Goal: Task Accomplishment & Management: Use online tool/utility

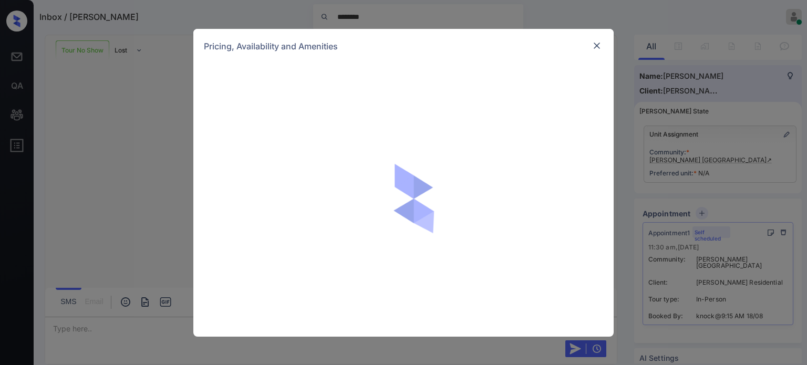
scroll to position [397, 0]
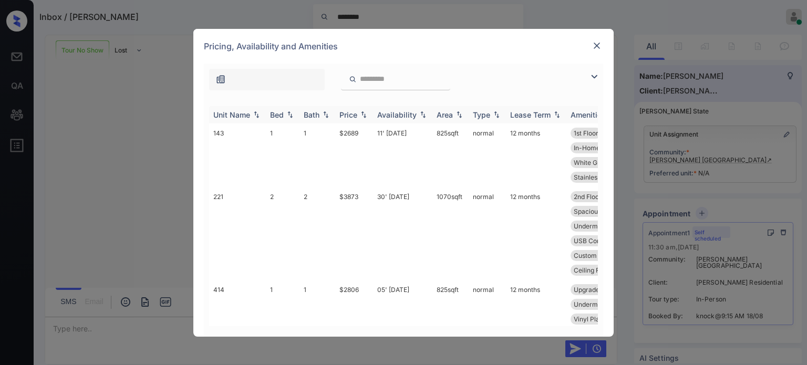
click at [271, 113] on div "Bed" at bounding box center [277, 114] width 14 height 9
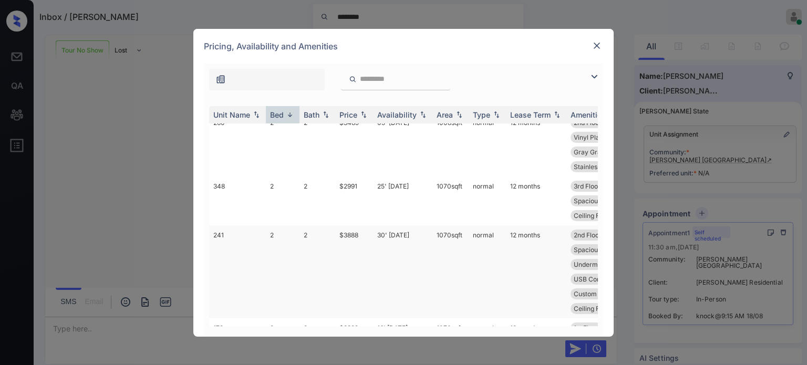
scroll to position [315, 0]
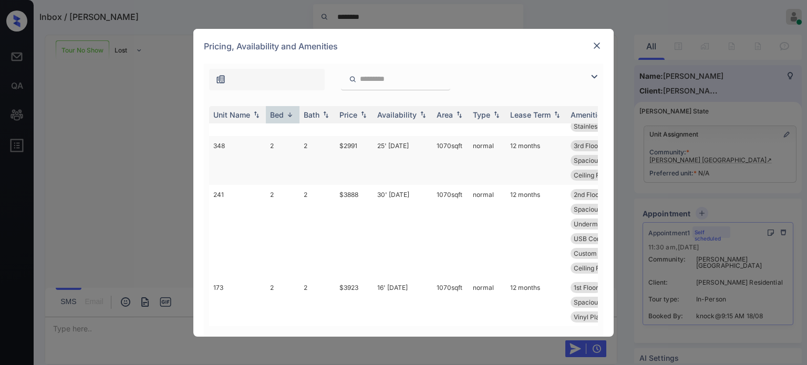
click at [321, 168] on td "2" at bounding box center [317, 160] width 36 height 49
click at [321, 167] on td "2" at bounding box center [317, 160] width 36 height 49
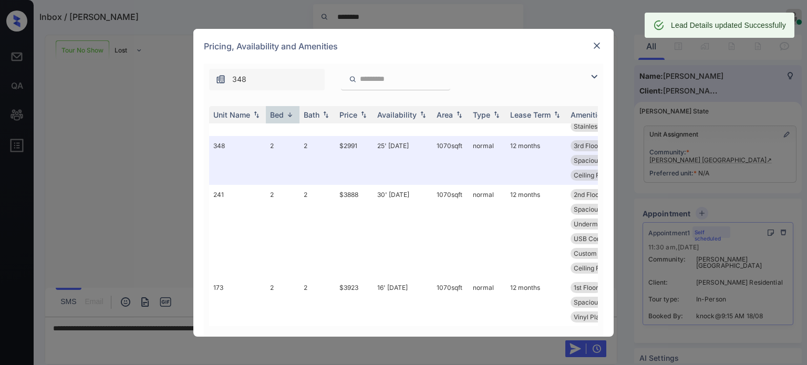
click at [597, 44] on img at bounding box center [597, 45] width 11 height 11
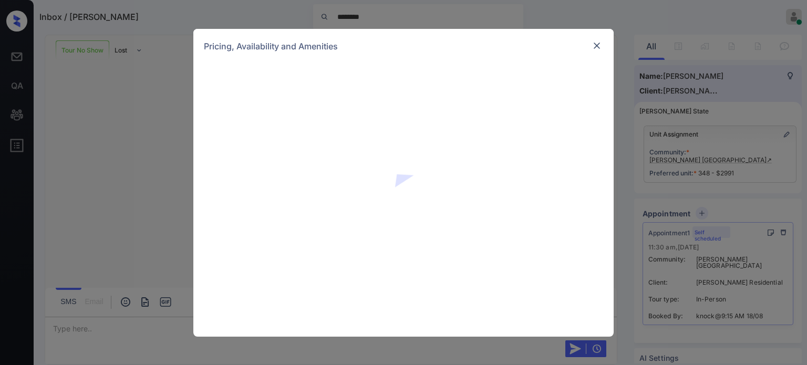
scroll to position [464, 0]
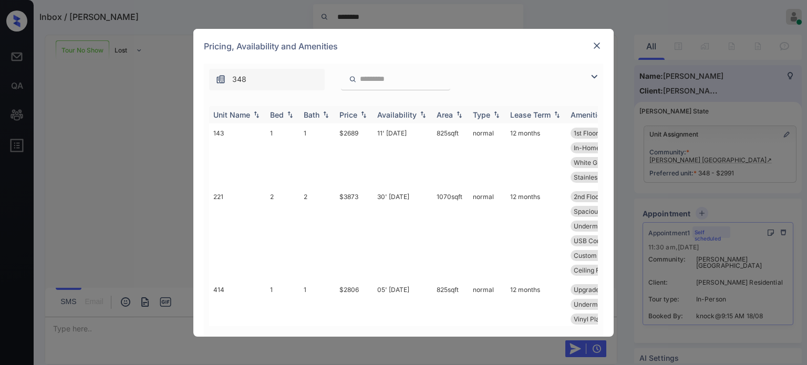
click at [278, 117] on div "Bed" at bounding box center [277, 114] width 14 height 9
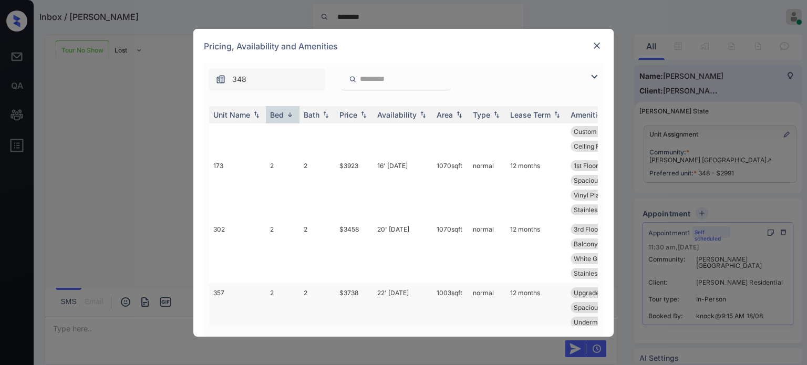
scroll to position [473, 0]
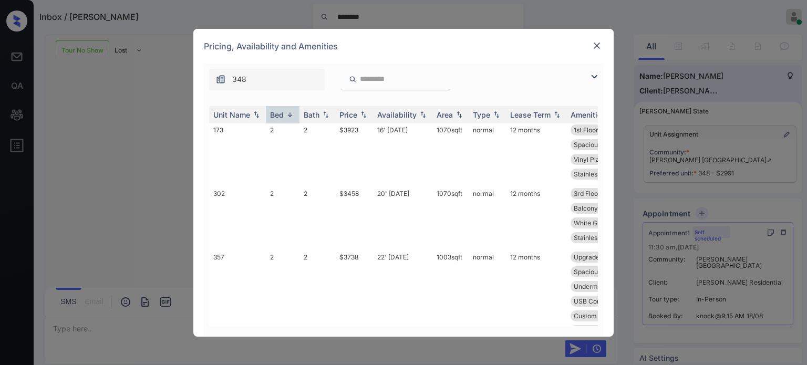
click at [592, 46] on img at bounding box center [597, 45] width 11 height 11
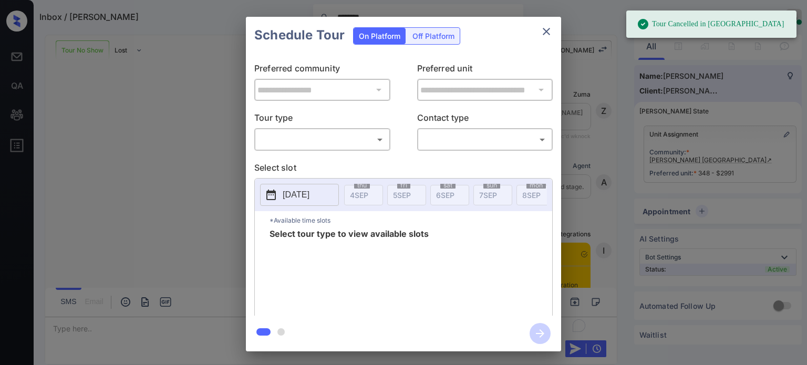
scroll to position [464, 0]
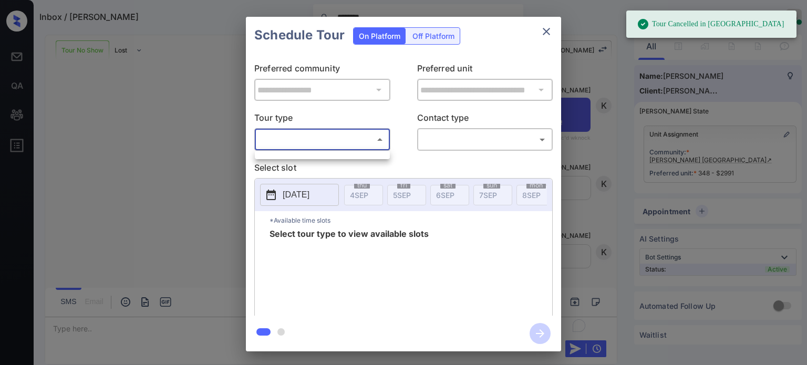
click at [385, 144] on body "Tour Cancelled in Knock Inbox / Ali Razi ******** Kristina Cataag Online Set yo…" at bounding box center [403, 182] width 807 height 365
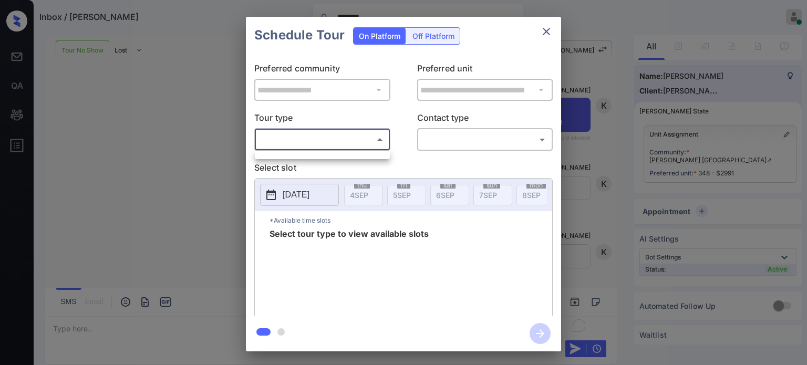
click at [543, 30] on div at bounding box center [403, 182] width 807 height 365
click at [552, 32] on icon "close" at bounding box center [546, 31] width 13 height 13
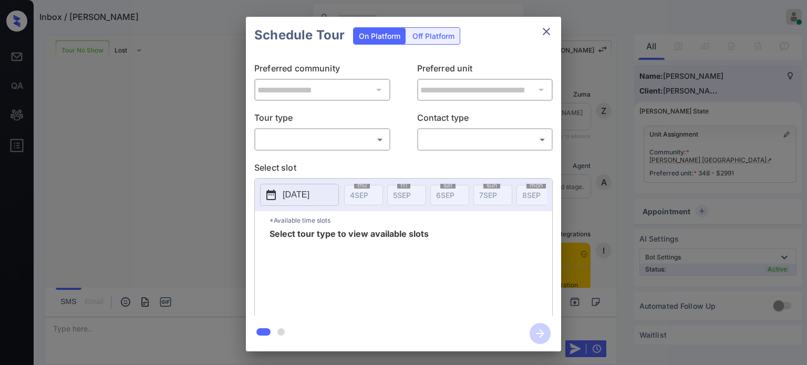
scroll to position [535, 0]
click at [349, 136] on body "Inbox / [PERSON_NAME] Cataag Online Set yourself offline Set yourself on break …" at bounding box center [403, 182] width 807 height 365
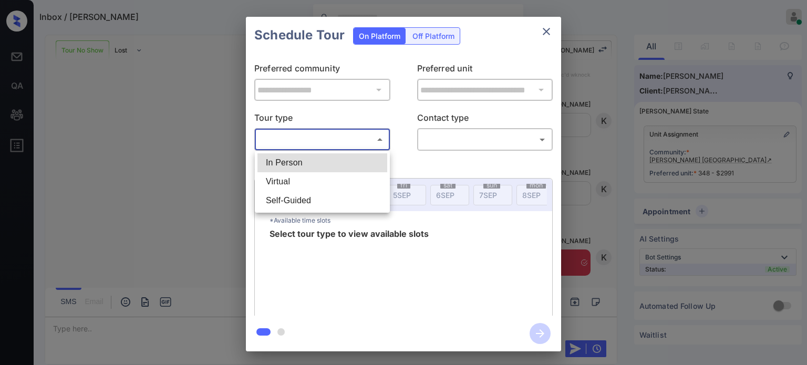
click at [282, 171] on li "In Person" at bounding box center [322, 162] width 130 height 19
type input "********"
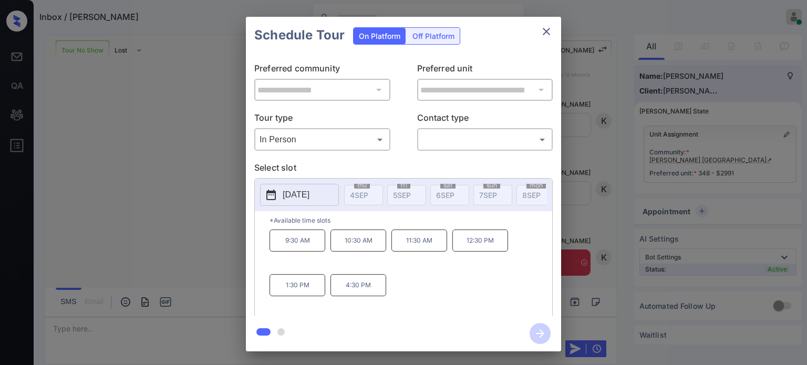
click at [305, 200] on p "[DATE]" at bounding box center [296, 195] width 27 height 13
click at [507, 57] on div "**********" at bounding box center [403, 185] width 315 height 262
click at [492, 139] on body "Inbox / [PERSON_NAME] Cataag Online Set yourself offline Set yourself on break …" at bounding box center [403, 182] width 807 height 365
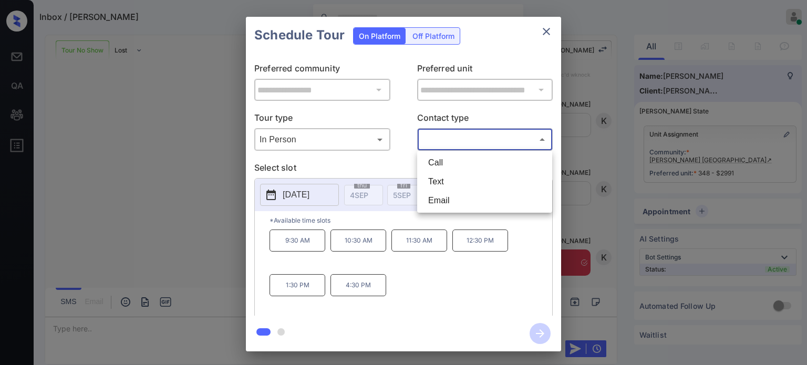
click at [444, 167] on li "Call" at bounding box center [485, 162] width 130 height 19
type input "****"
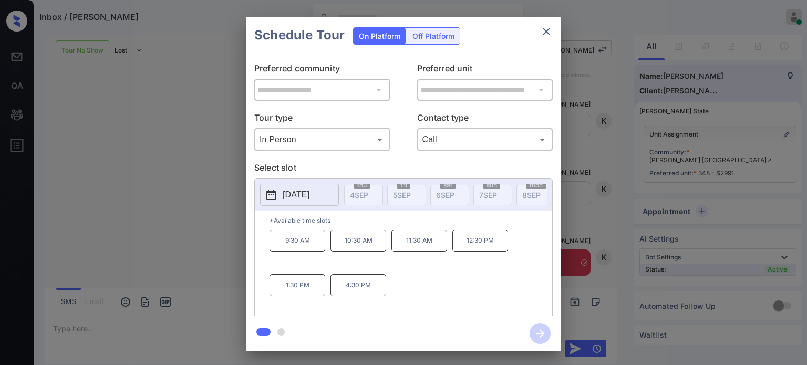
click at [309, 199] on p "[DATE]" at bounding box center [296, 195] width 27 height 13
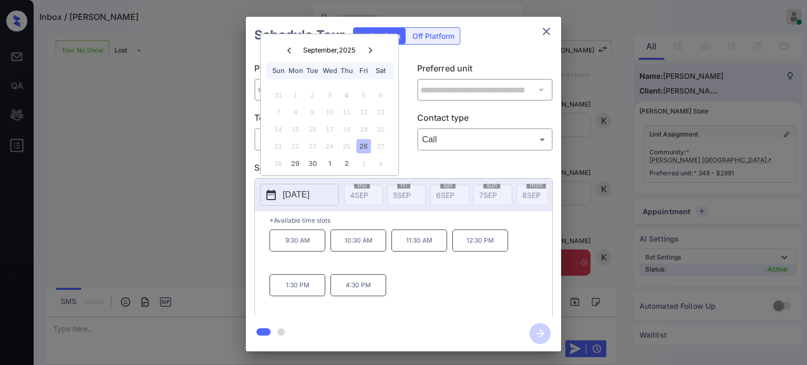
click at [483, 48] on div "Schedule Tour On Platform Off Platform" at bounding box center [403, 35] width 315 height 37
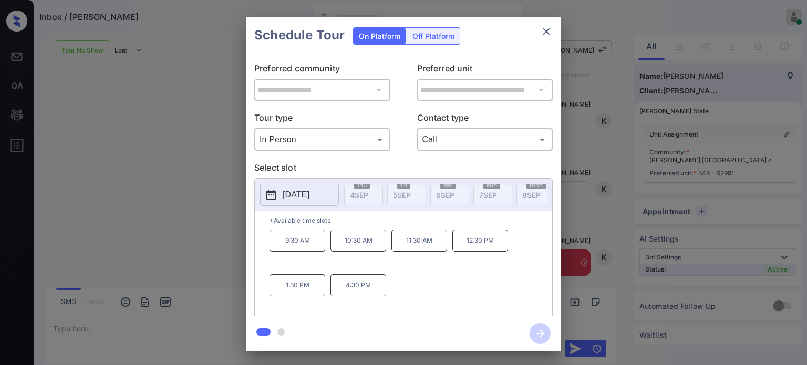
click at [303, 193] on p "[DATE]" at bounding box center [296, 195] width 27 height 13
click at [498, 40] on div "Schedule Tour On Platform Off Platform" at bounding box center [403, 35] width 315 height 37
click at [541, 32] on icon "close" at bounding box center [546, 31] width 13 height 13
